Goal: Understand process/instructions

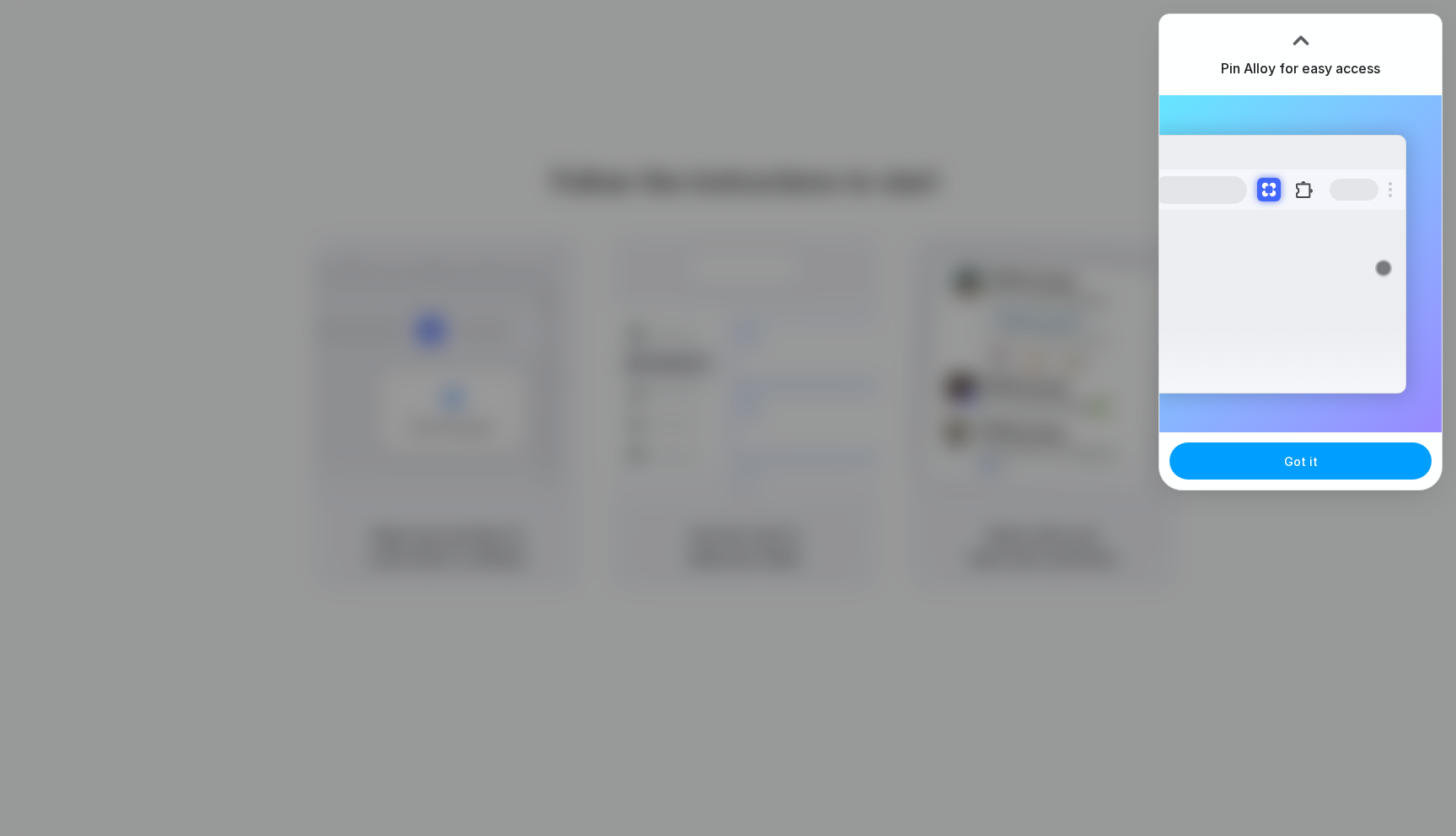
click at [1284, 464] on button "Got it" at bounding box center [1300, 461] width 263 height 37
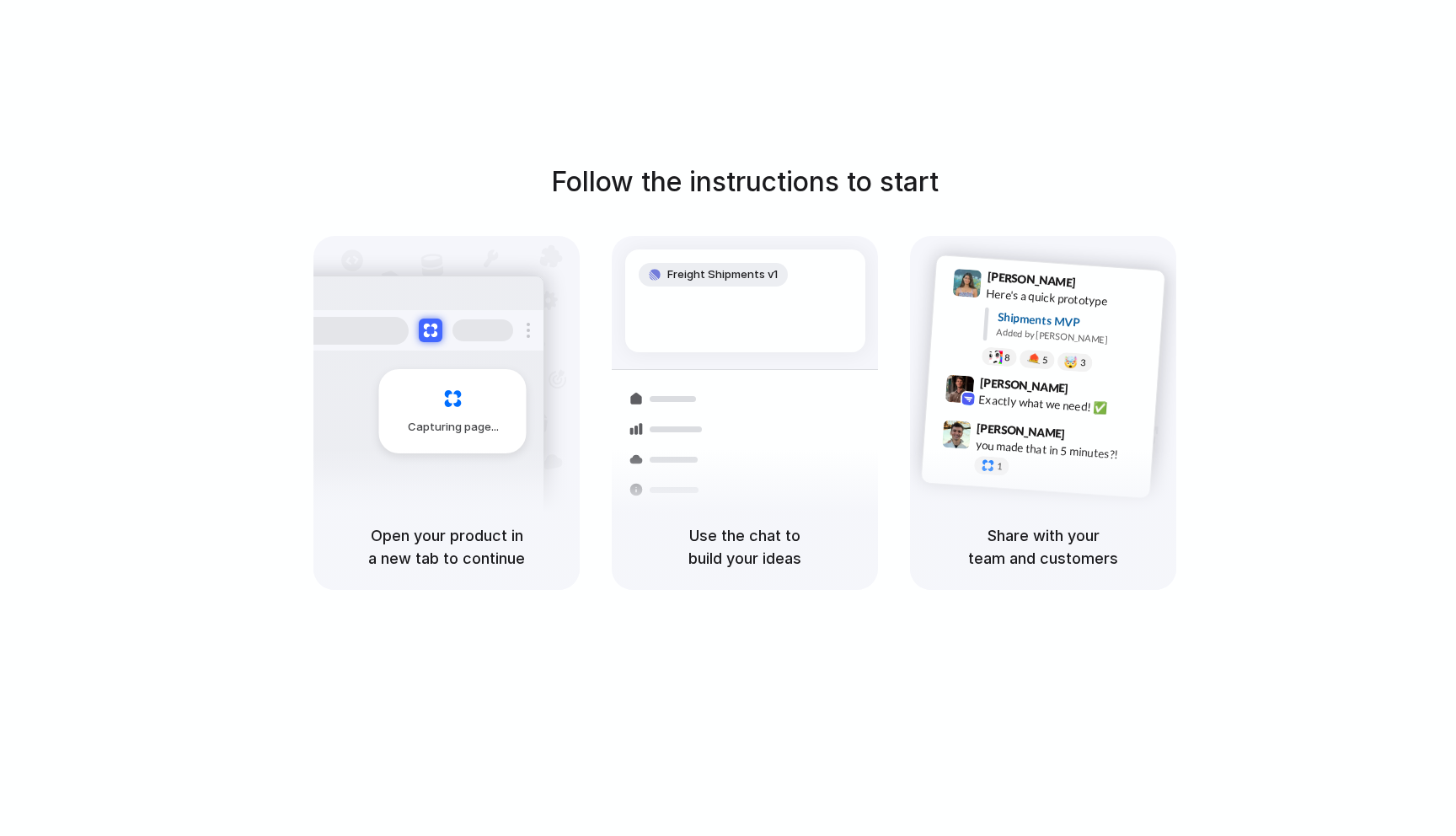
click at [538, 634] on div "Follow the instructions to start Capturing page Open your product in a new tab …" at bounding box center [745, 435] width 1490 height 870
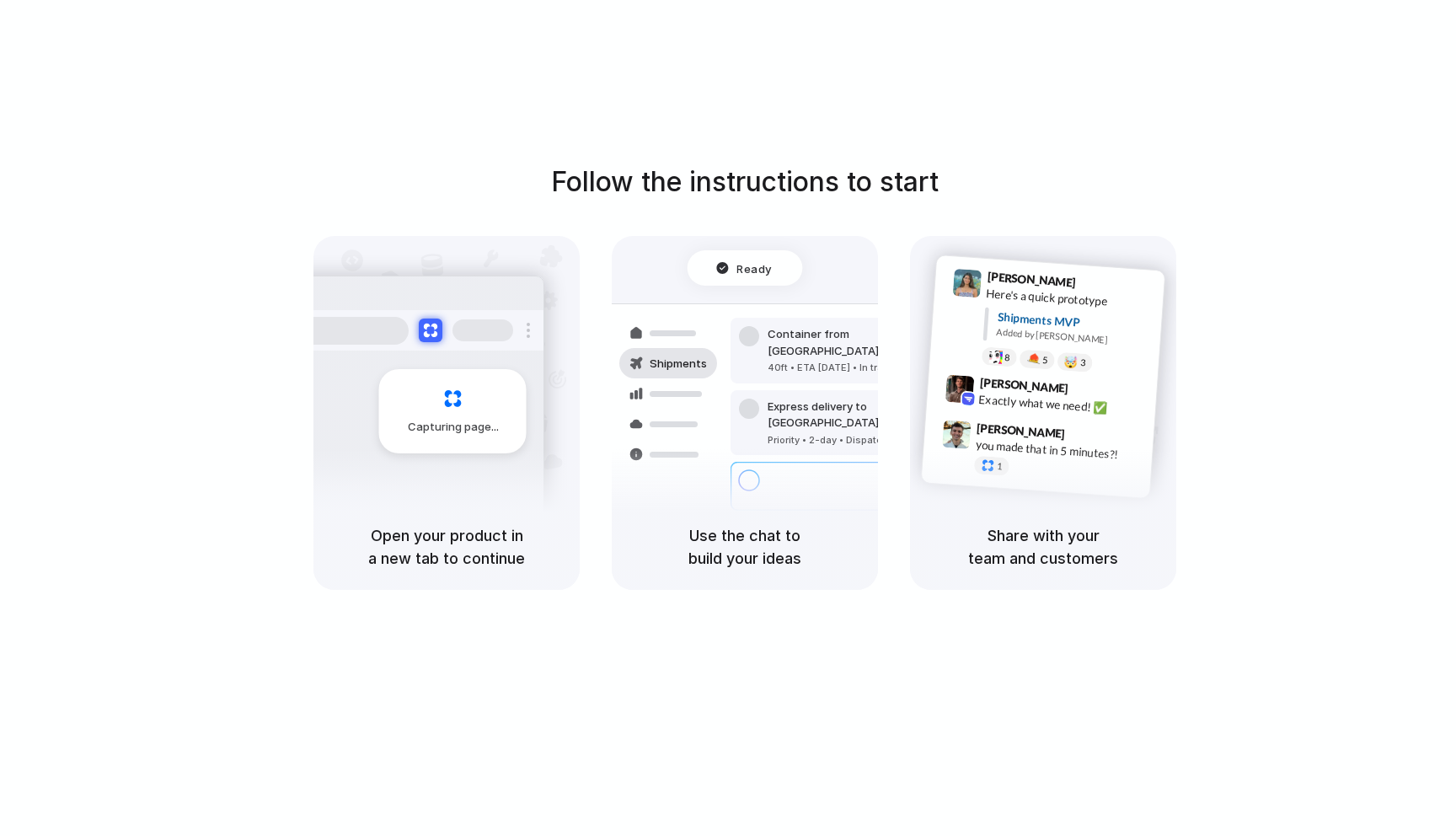
click at [928, 671] on div "Follow the instructions to start Capturing page Open your product in a new tab …" at bounding box center [745, 435] width 1490 height 870
